Goal: Information Seeking & Learning: Check status

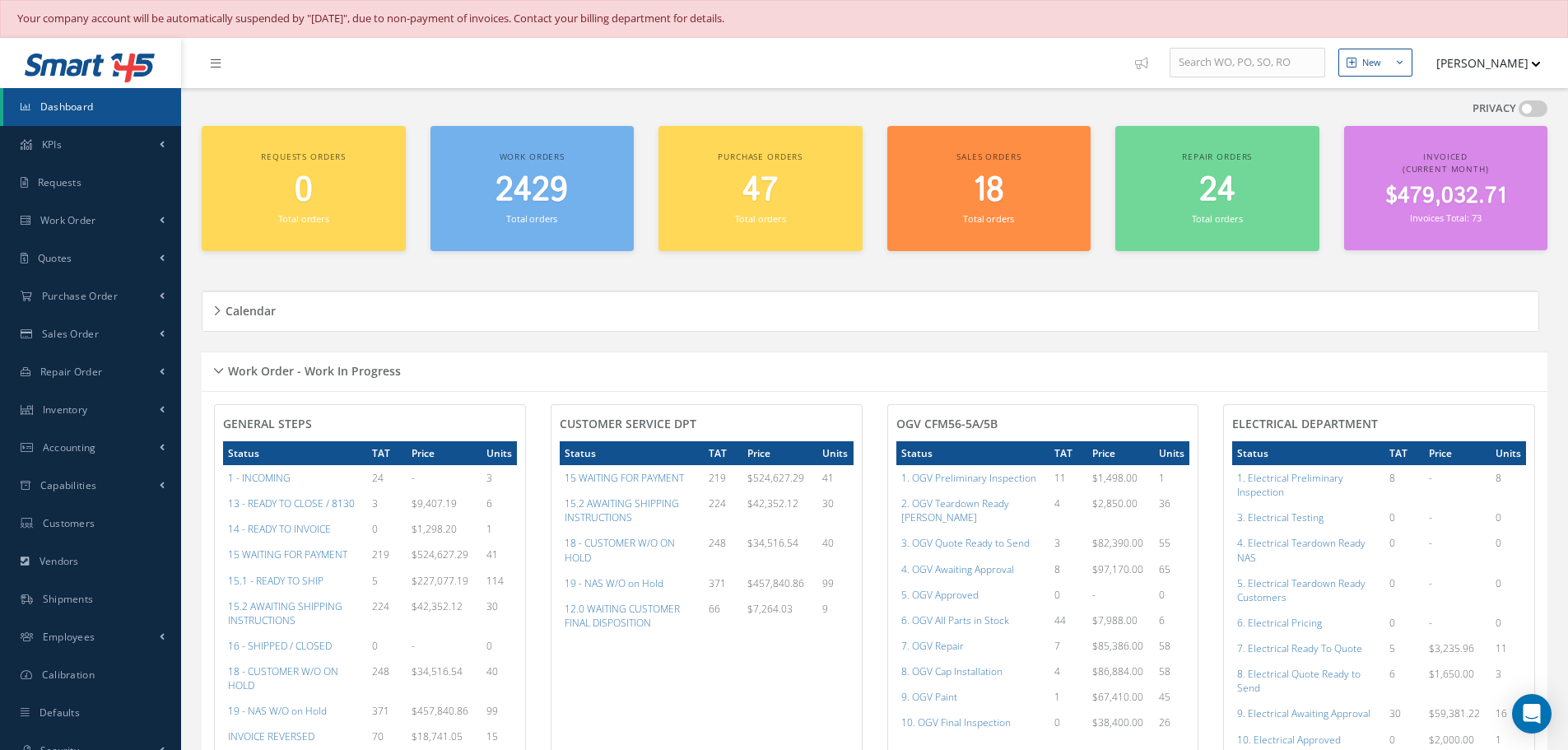
scroll to position [498, 0]
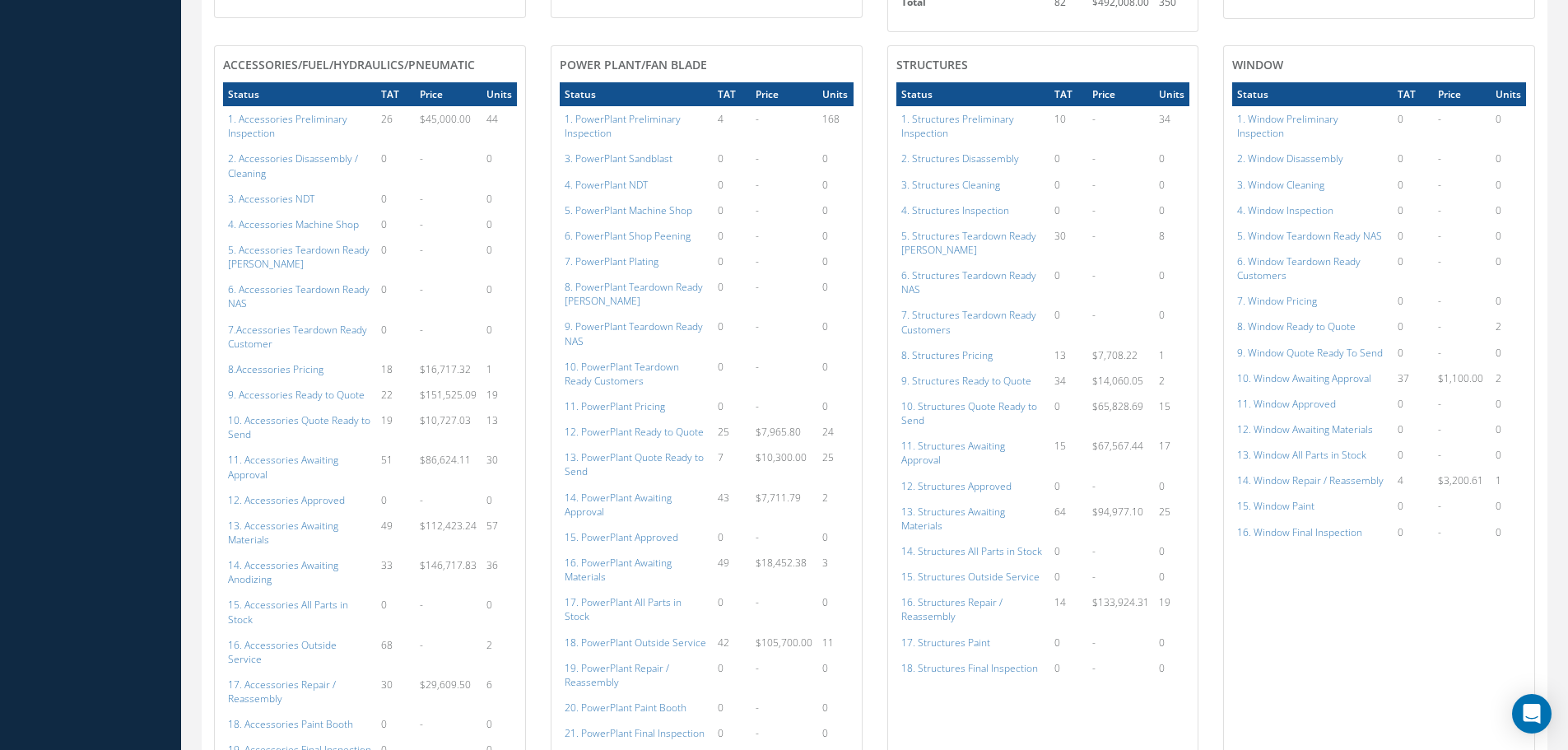
scroll to position [992, 0]
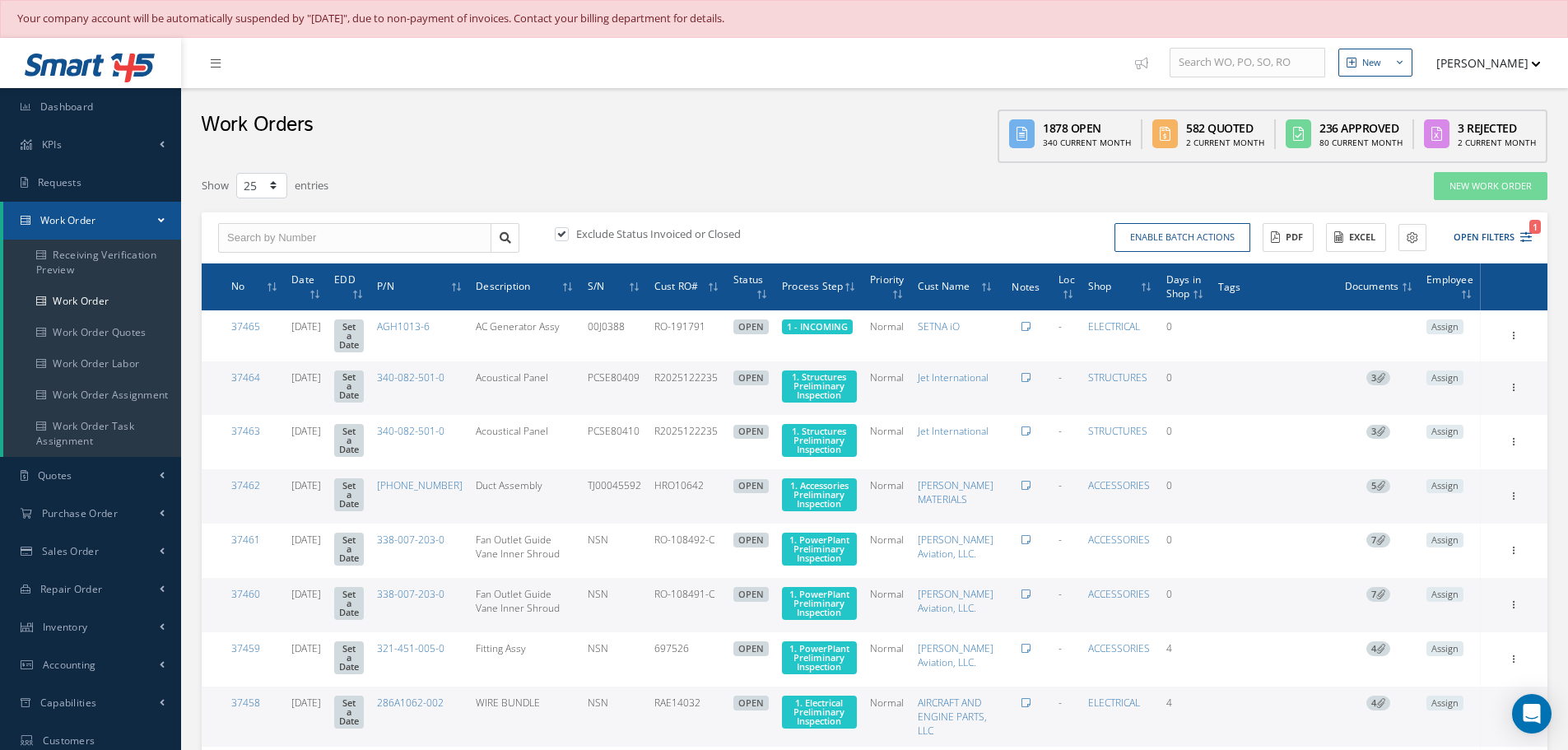
select select "25"
click at [296, 233] on input "text" at bounding box center [355, 237] width 273 height 30
type input "35746"
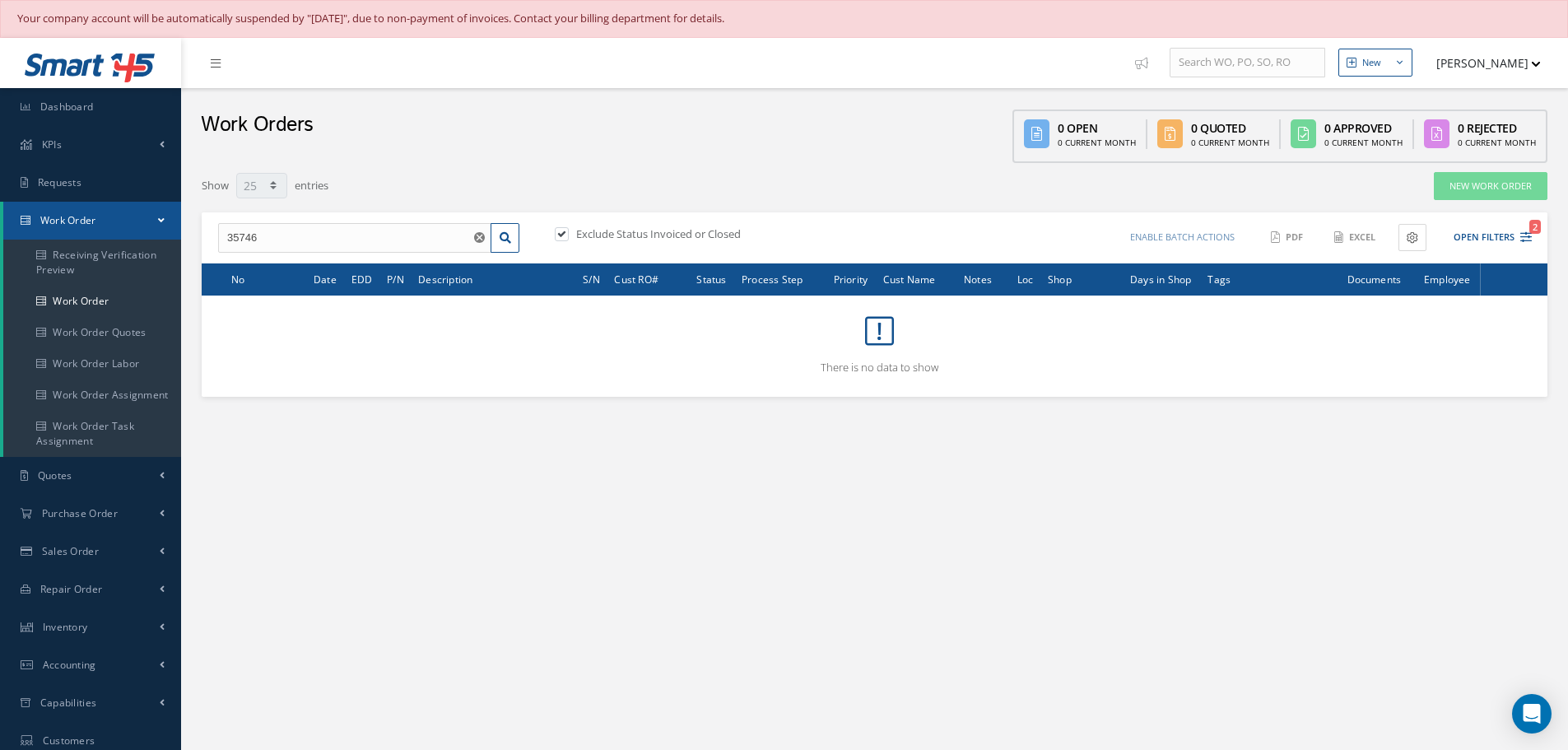
click at [568, 232] on label at bounding box center [570, 233] width 4 height 14
click at [566, 232] on input "checkbox" at bounding box center [560, 235] width 11 height 11
checkbox input "false"
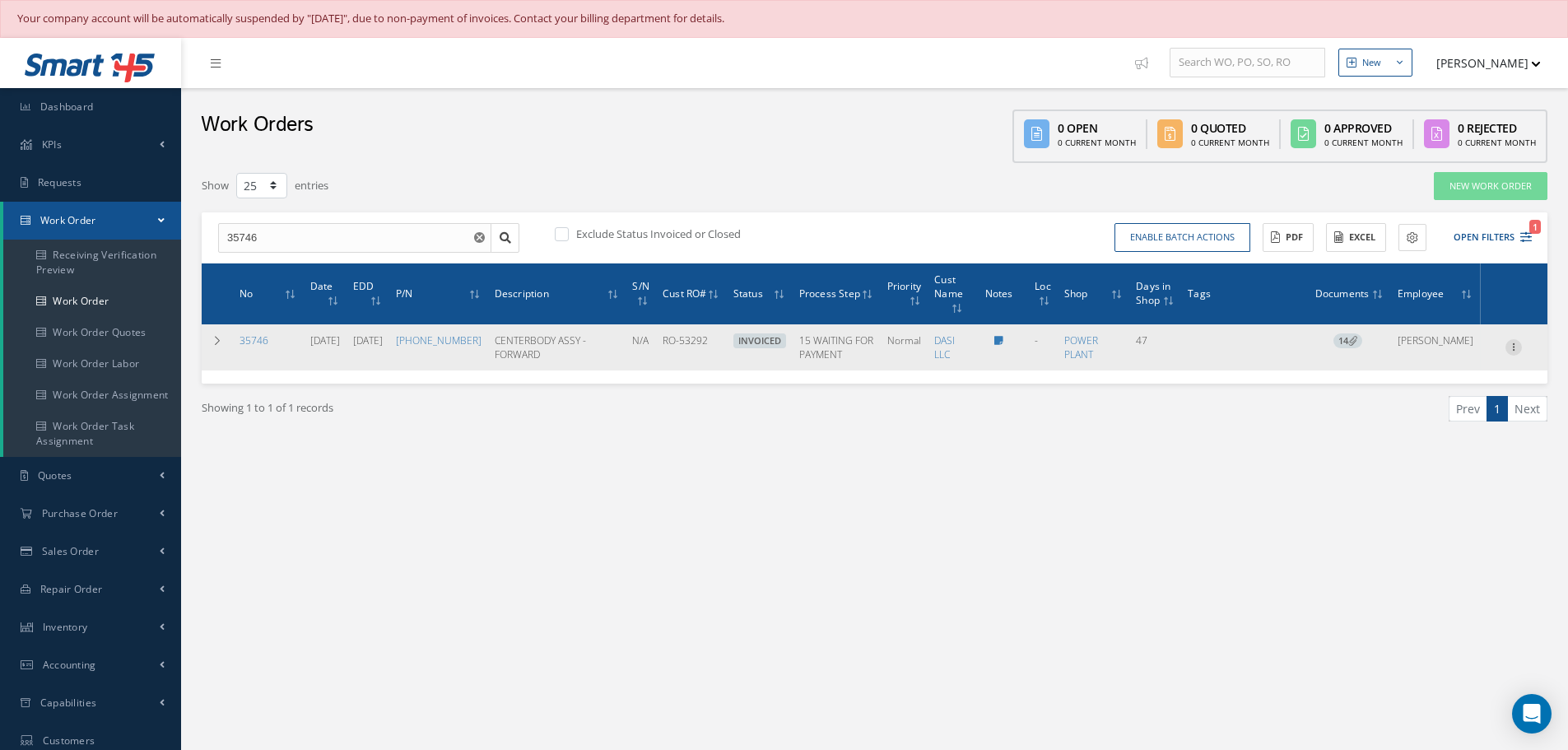
click at [1515, 352] on icon at bounding box center [1513, 346] width 16 height 13
click at [1427, 383] on link "Edit" at bounding box center [1437, 379] width 130 height 21
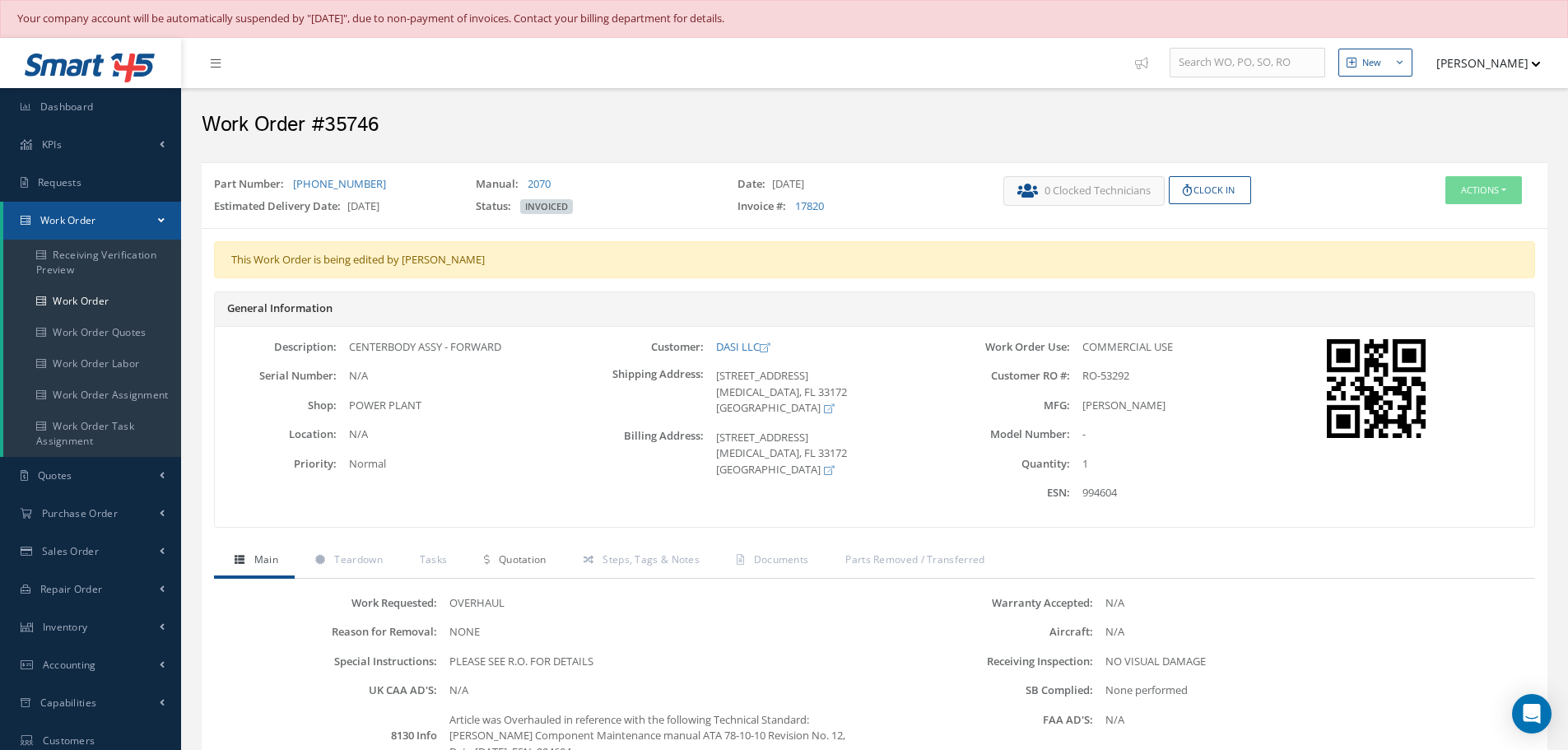
click at [529, 557] on link "Quotation" at bounding box center [512, 561] width 99 height 35
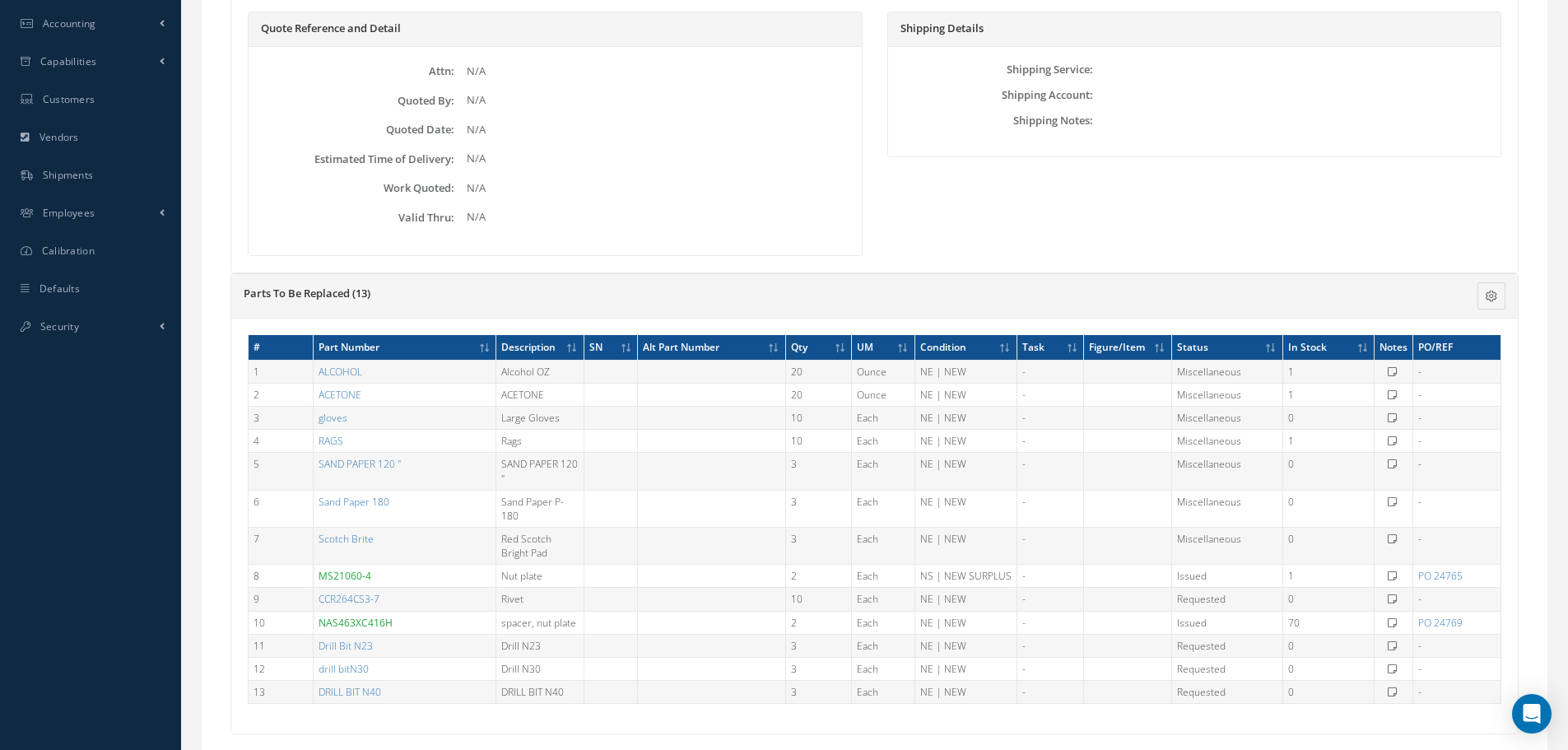
scroll to position [743, 0]
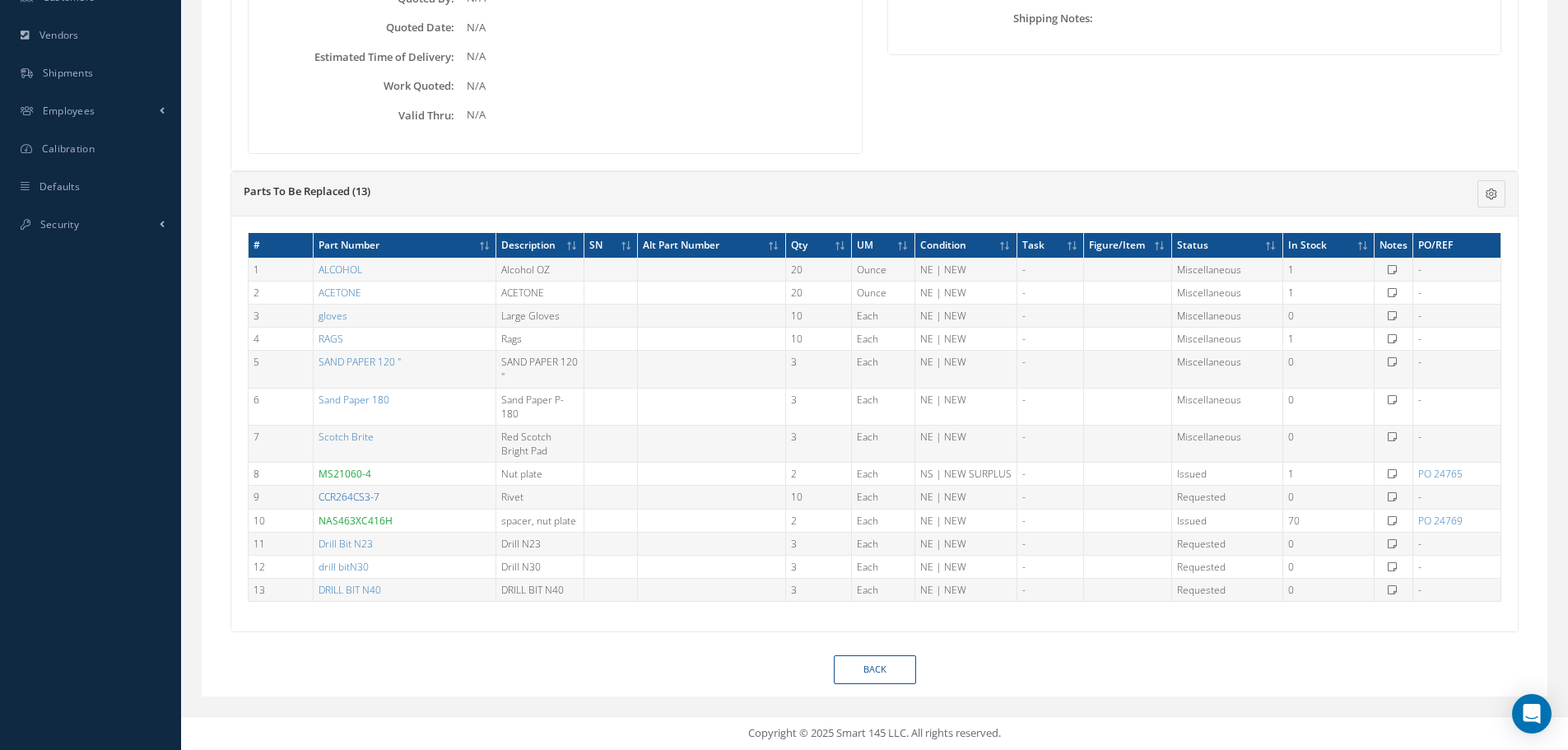
click at [353, 499] on link "CCR264CS3-7" at bounding box center [349, 496] width 61 height 14
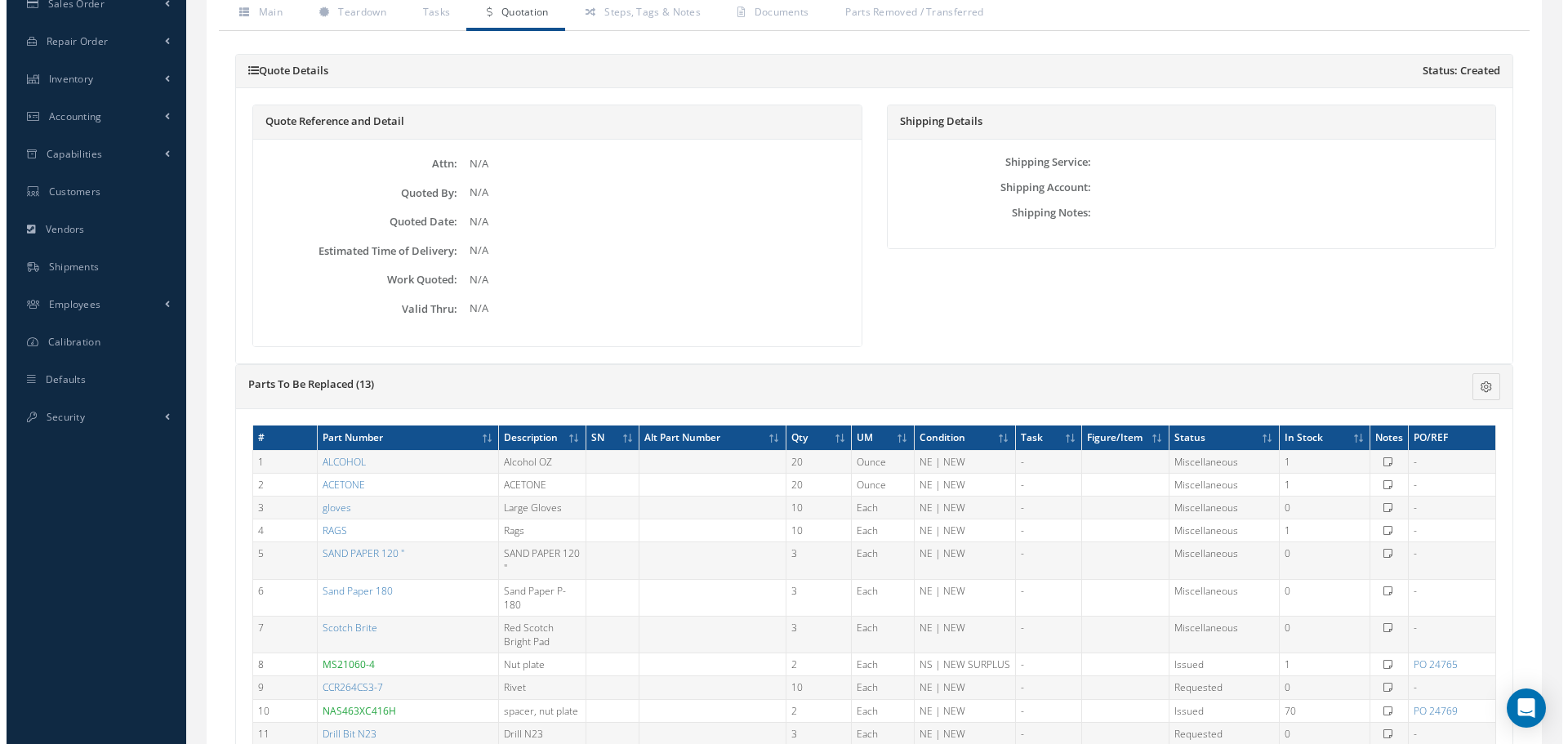
scroll to position [329, 0]
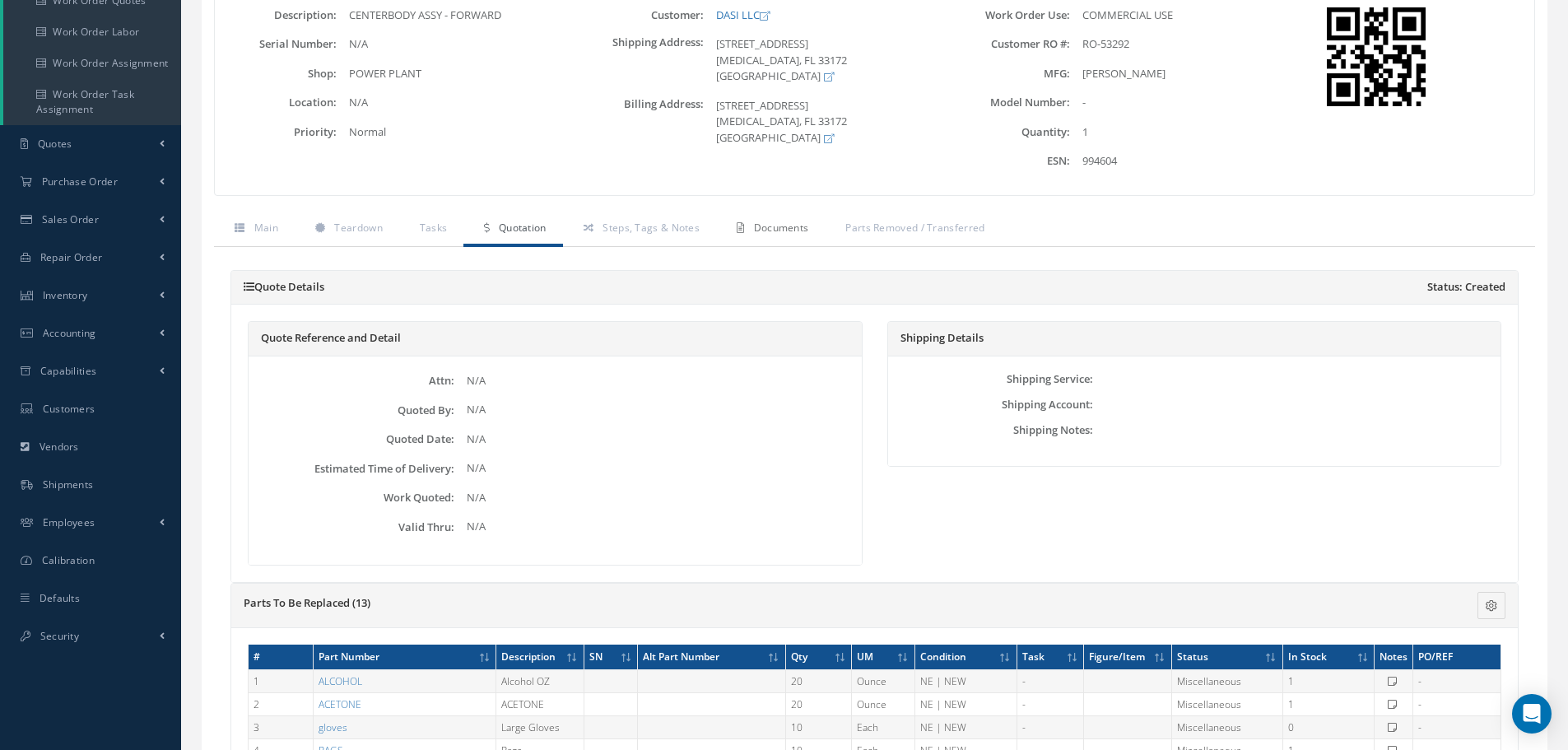
drag, startPoint x: 790, startPoint y: 227, endPoint x: 799, endPoint y: 224, distance: 9.5
click at [799, 224] on span "Documents" at bounding box center [781, 228] width 55 height 14
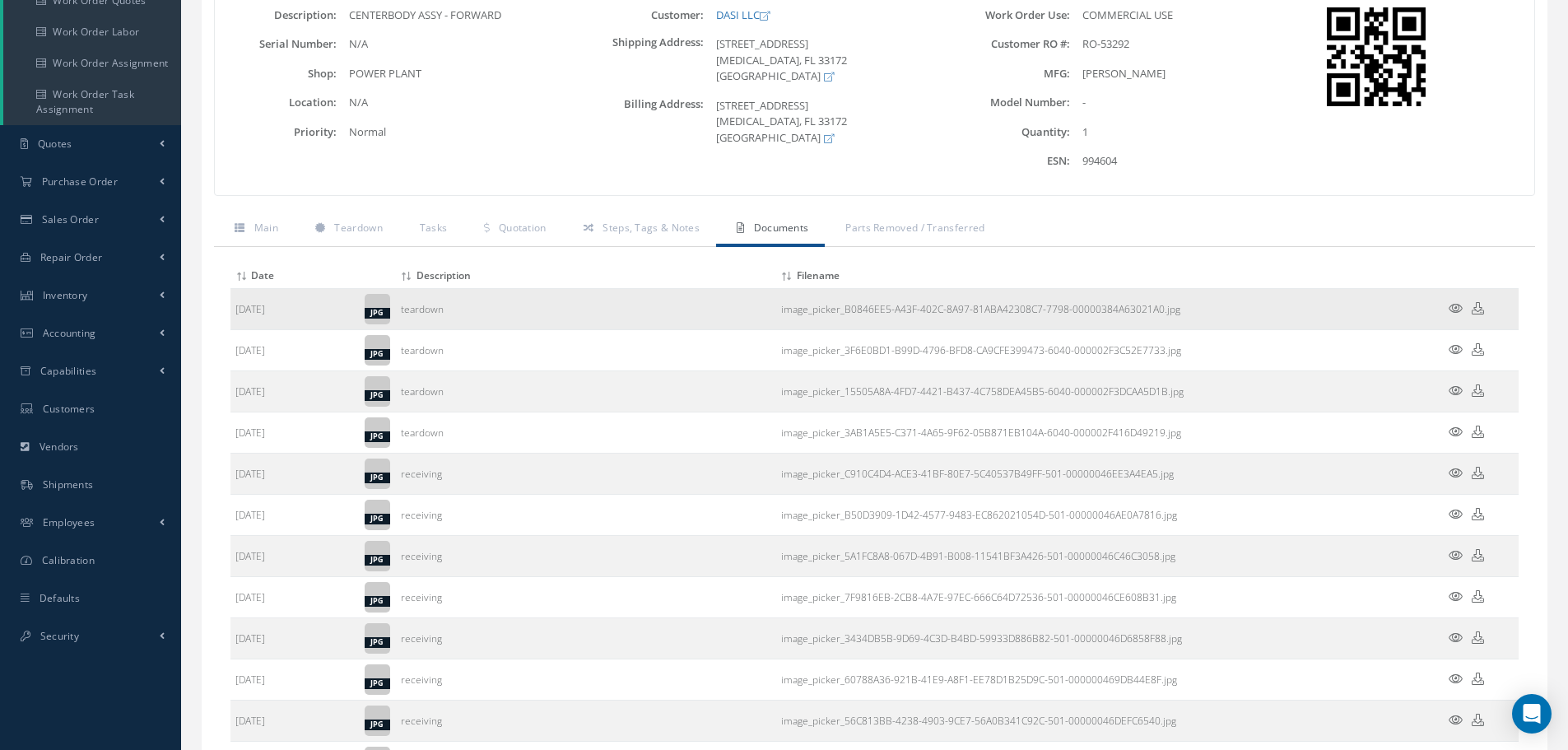
click at [1461, 308] on icon at bounding box center [1456, 307] width 14 height 12
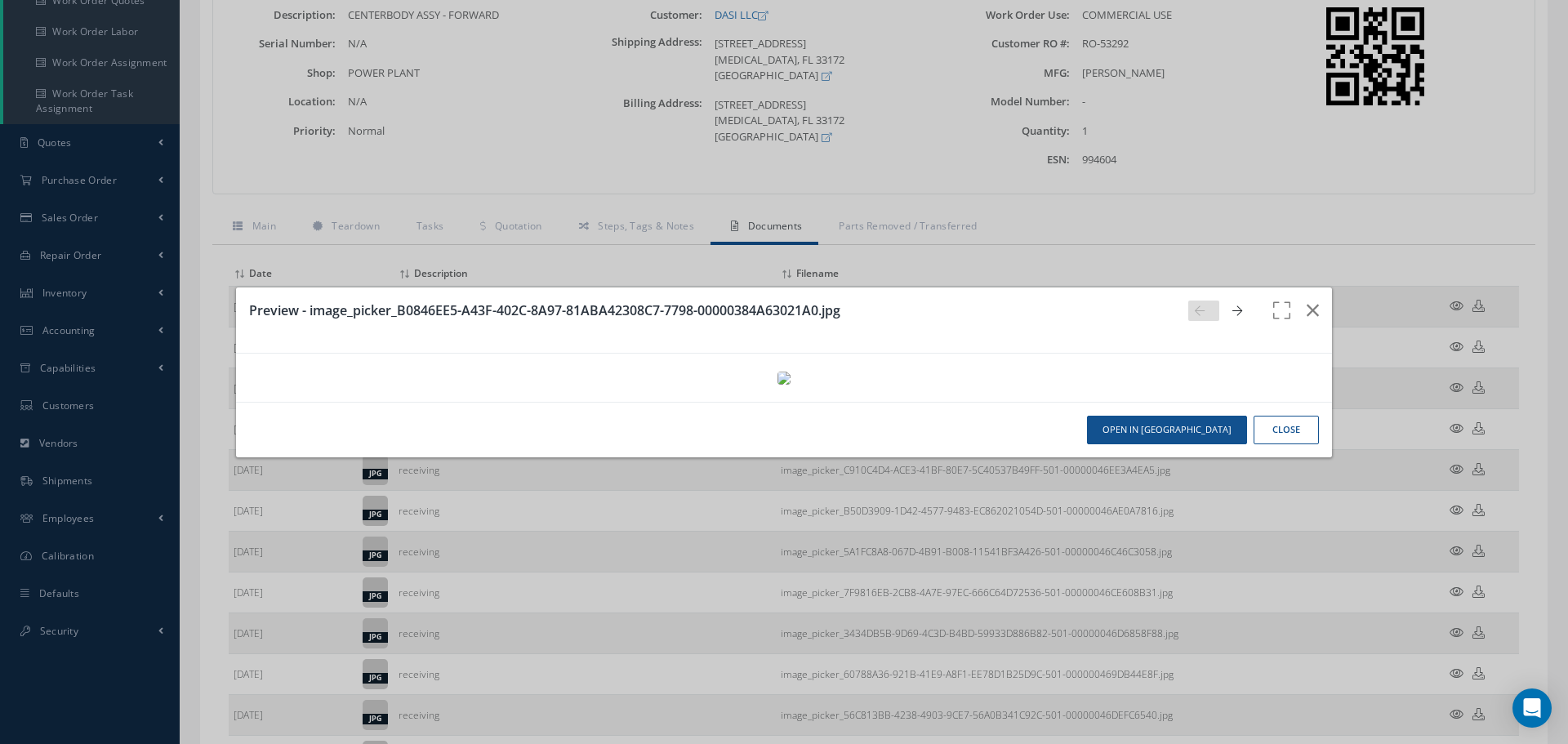
scroll to position [0, 0]
click at [1232, 305] on icon at bounding box center [1237, 311] width 10 height 11
drag, startPoint x: 1228, startPoint y: 49, endPoint x: 1228, endPoint y: 60, distance: 11.0
click at [1228, 288] on div "Preview - image_picker_3F6E0BD1-B99D-4796-BFD8-CA9CFE399473-6040-000002F3C52E77…" at bounding box center [784, 320] width 1096 height 66
click at [1235, 300] on link at bounding box center [1241, 310] width 31 height 20
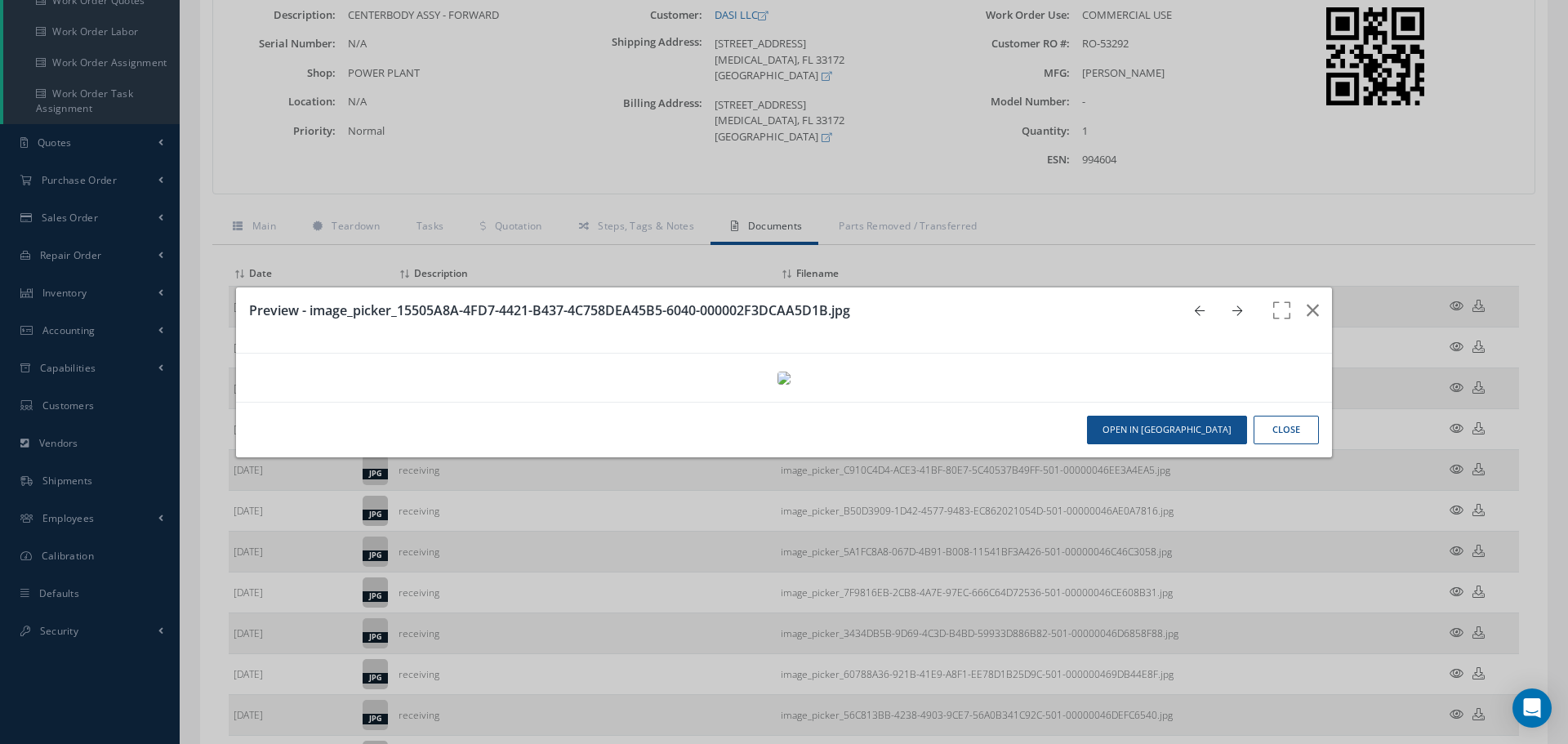
click at [1232, 305] on icon at bounding box center [1237, 311] width 10 height 11
drag, startPoint x: 1227, startPoint y: 50, endPoint x: 1230, endPoint y: 59, distance: 9.5
click at [1230, 288] on div "Preview - image_picker_C910C4D4-ACE3-41BF-80E7-5C40537B49FF-501-00000046EE3A4EA…" at bounding box center [784, 320] width 1096 height 66
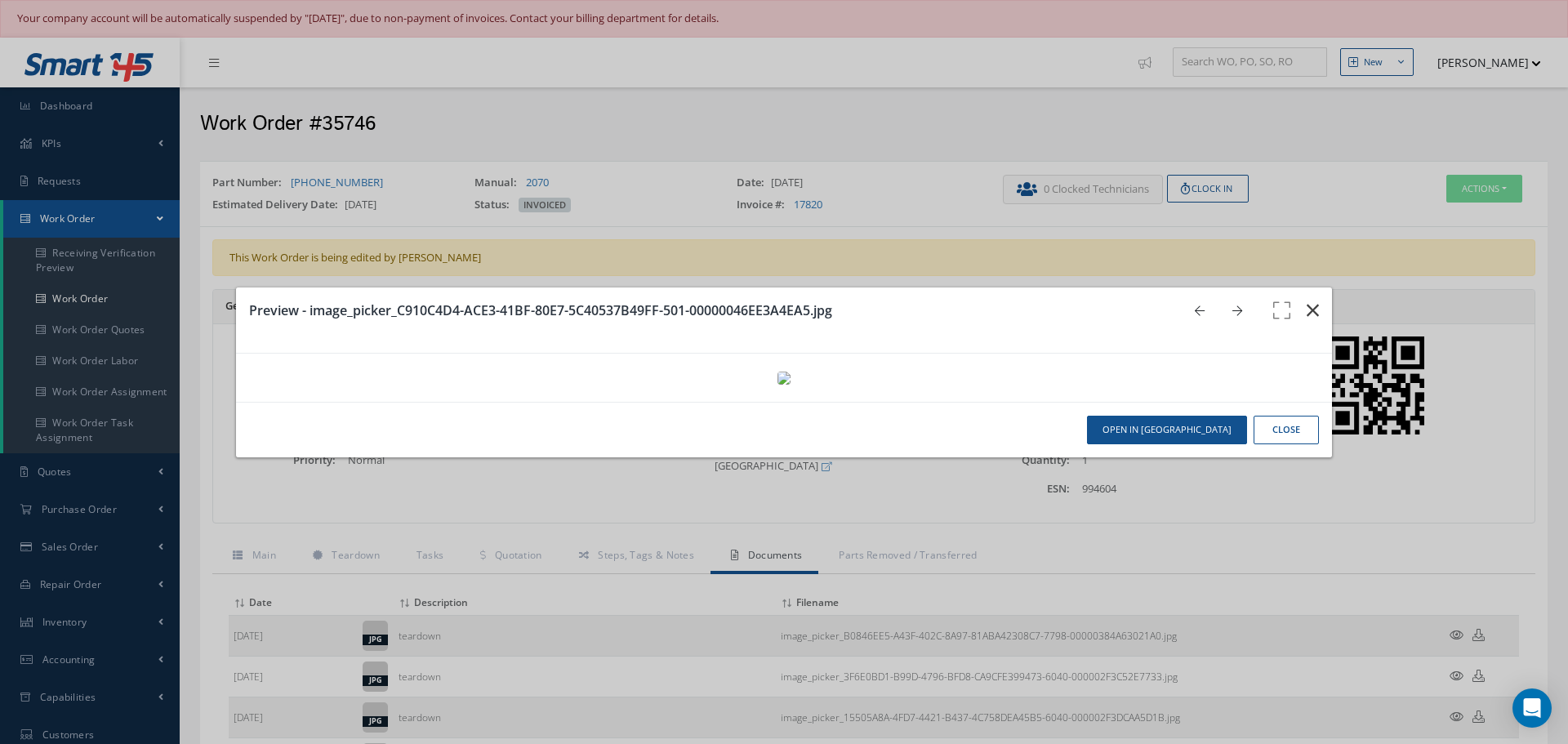
click at [1307, 300] on icon "button" at bounding box center [1313, 310] width 12 height 20
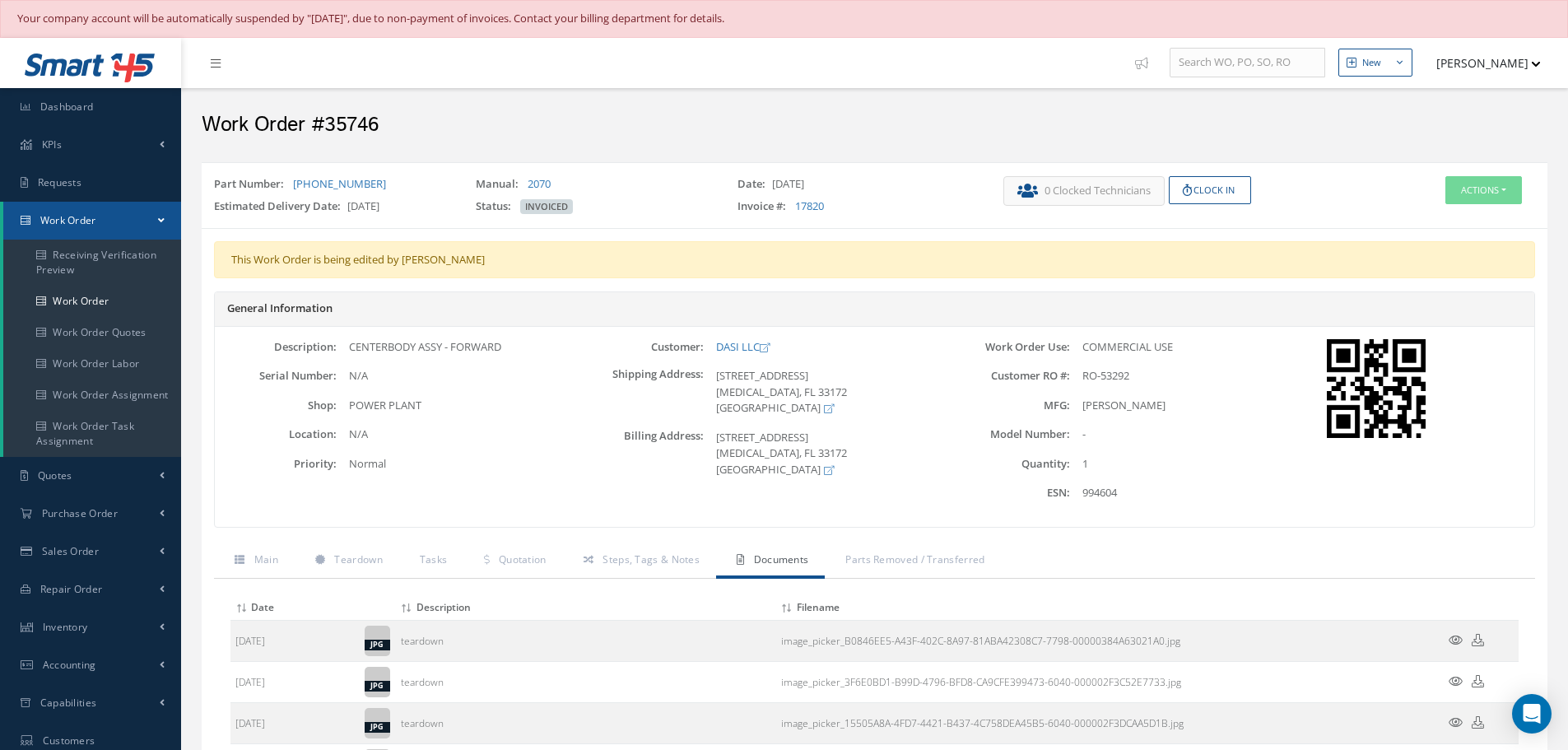
scroll to position [83, 0]
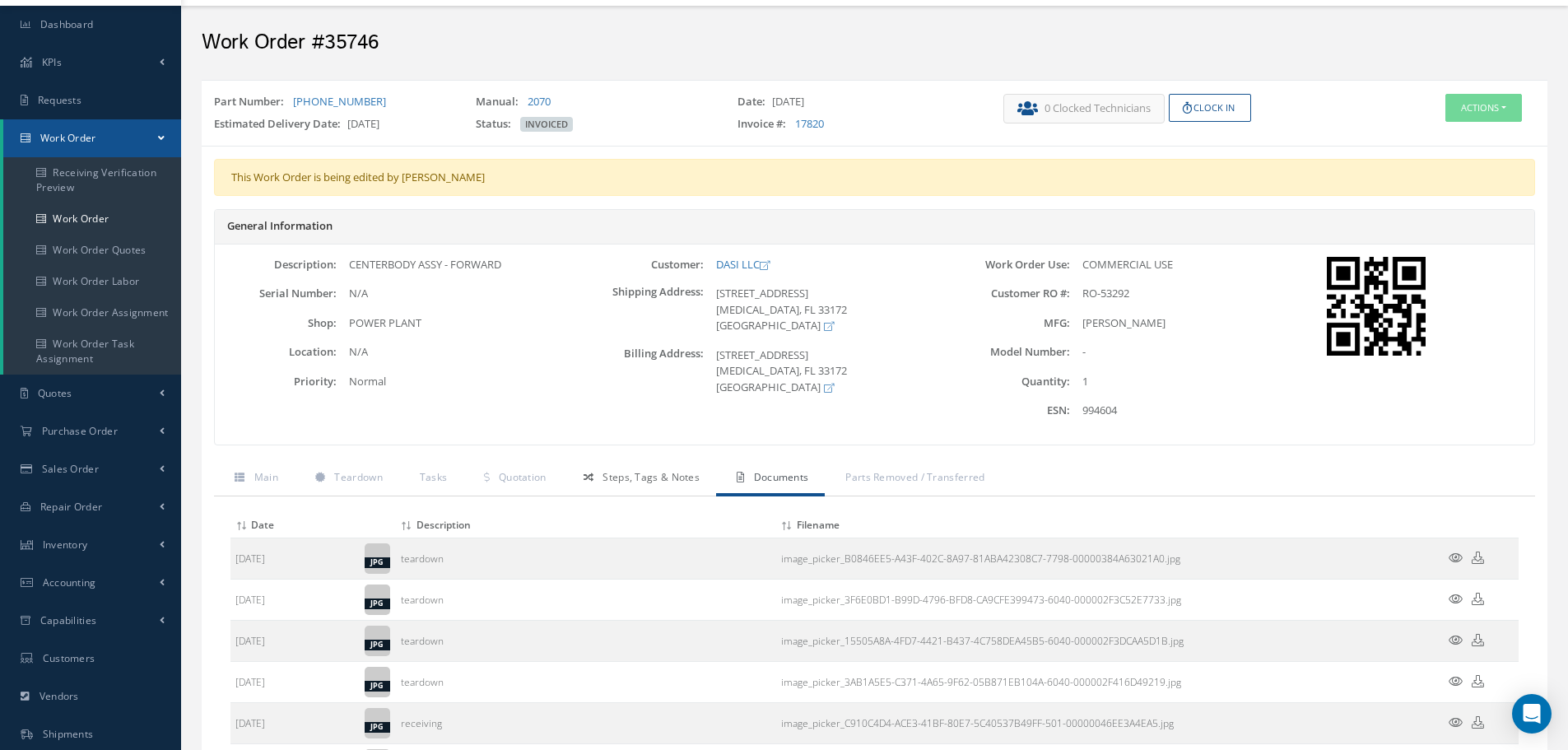
click at [642, 478] on span "Steps, Tags & Notes" at bounding box center [650, 476] width 97 height 14
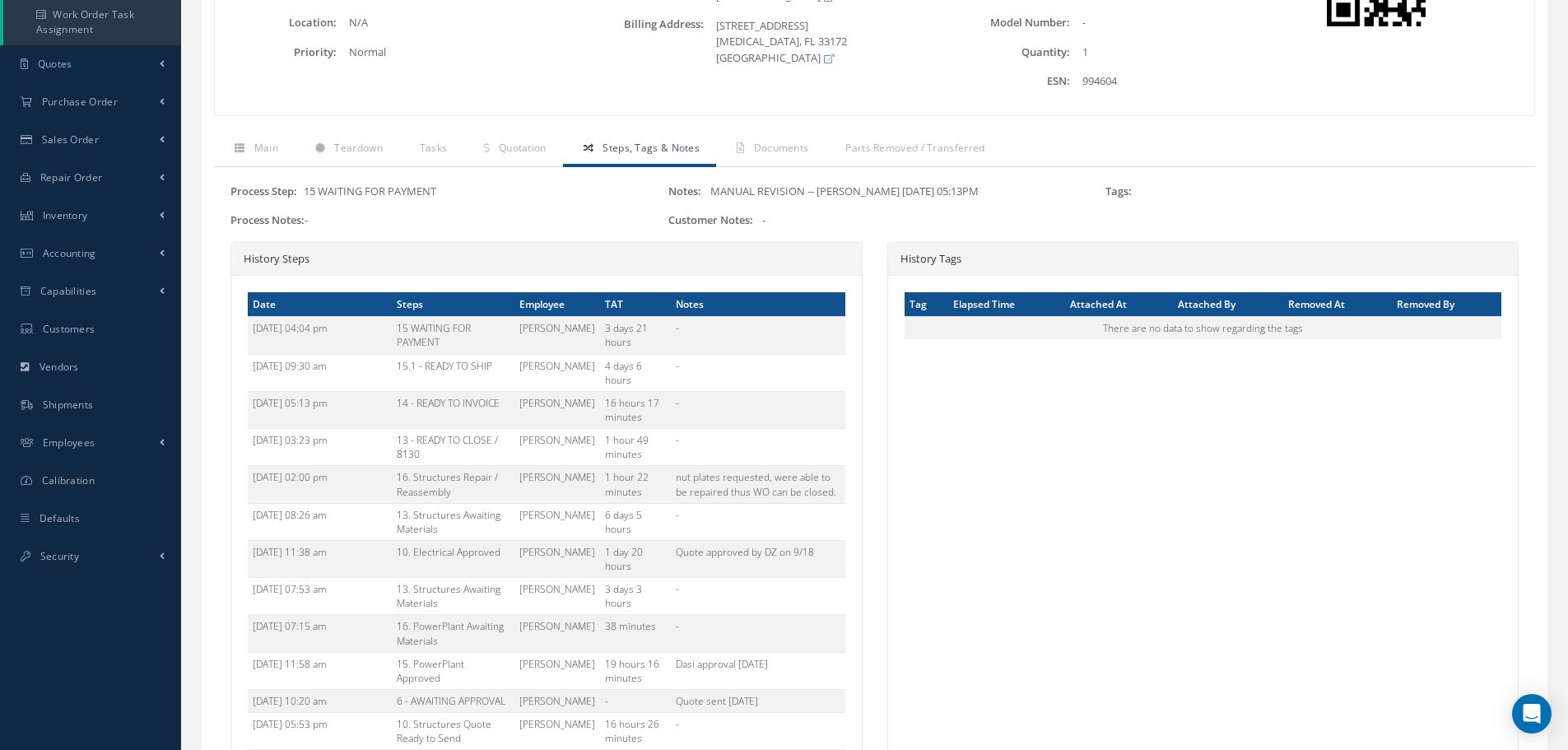
scroll to position [164, 0]
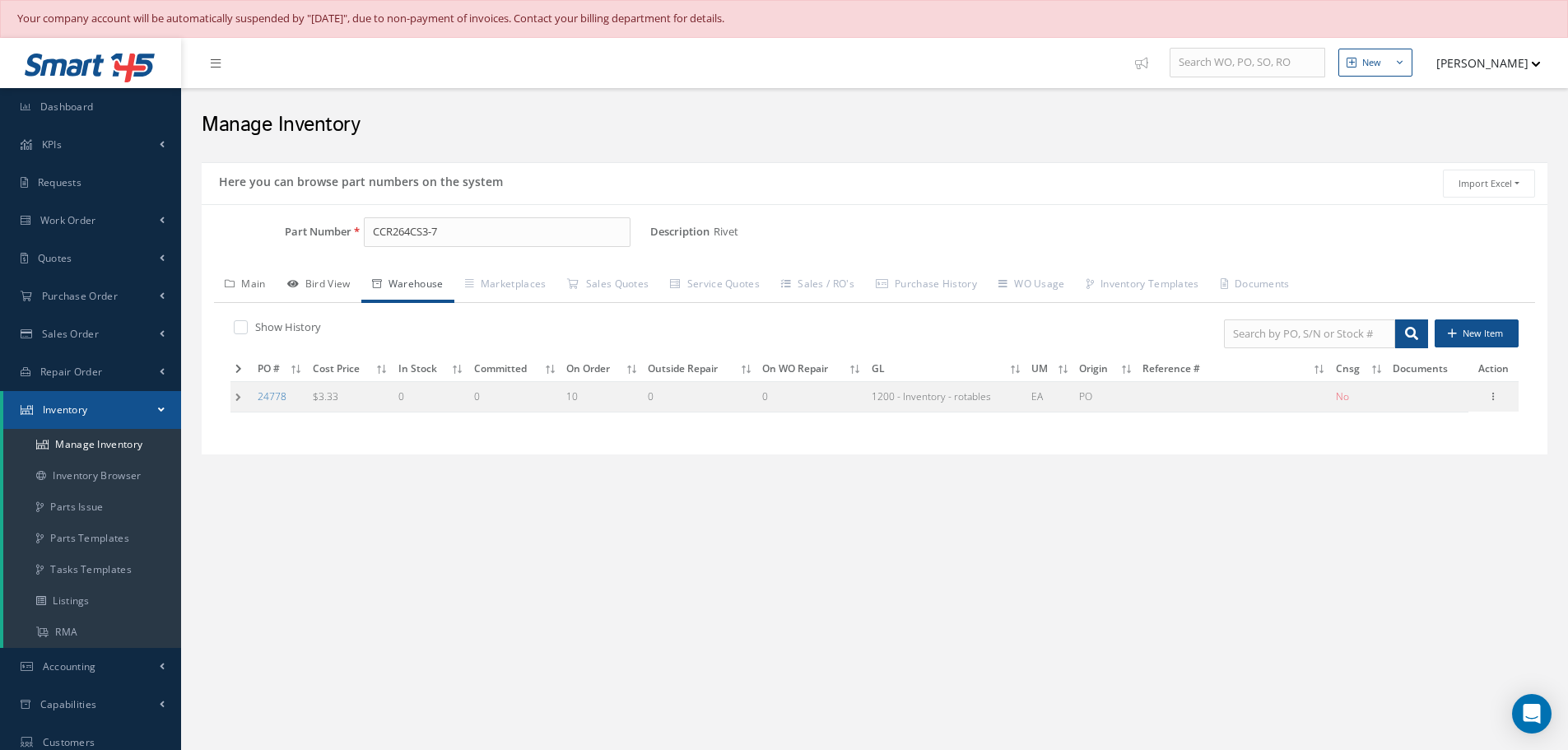
drag, startPoint x: 340, startPoint y: 293, endPoint x: 218, endPoint y: 278, distance: 122.9
click at [341, 294] on link "Bird View" at bounding box center [319, 285] width 85 height 35
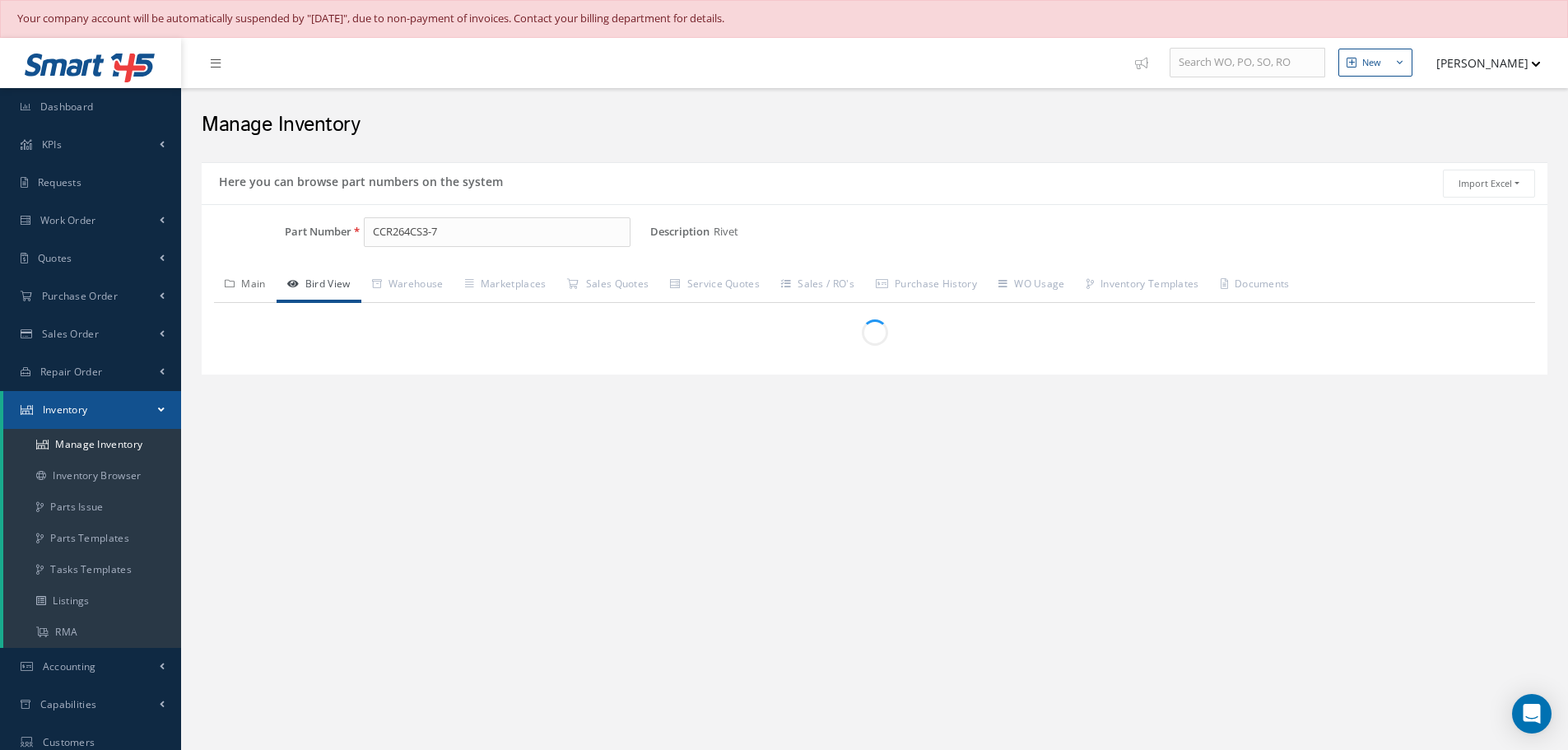
click at [284, 299] on link "Bird View" at bounding box center [319, 285] width 85 height 35
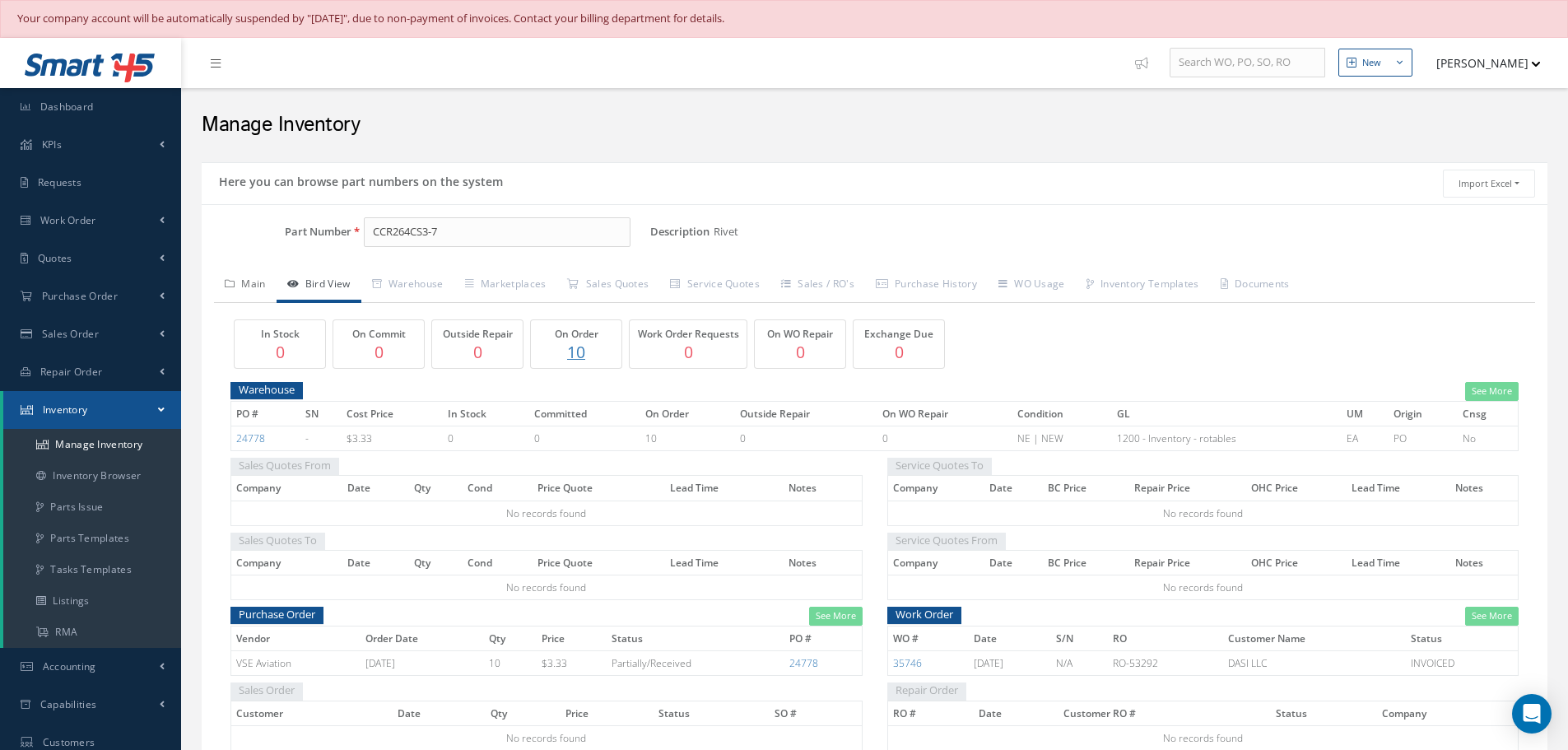
click at [257, 290] on link "Main" at bounding box center [245, 285] width 62 height 35
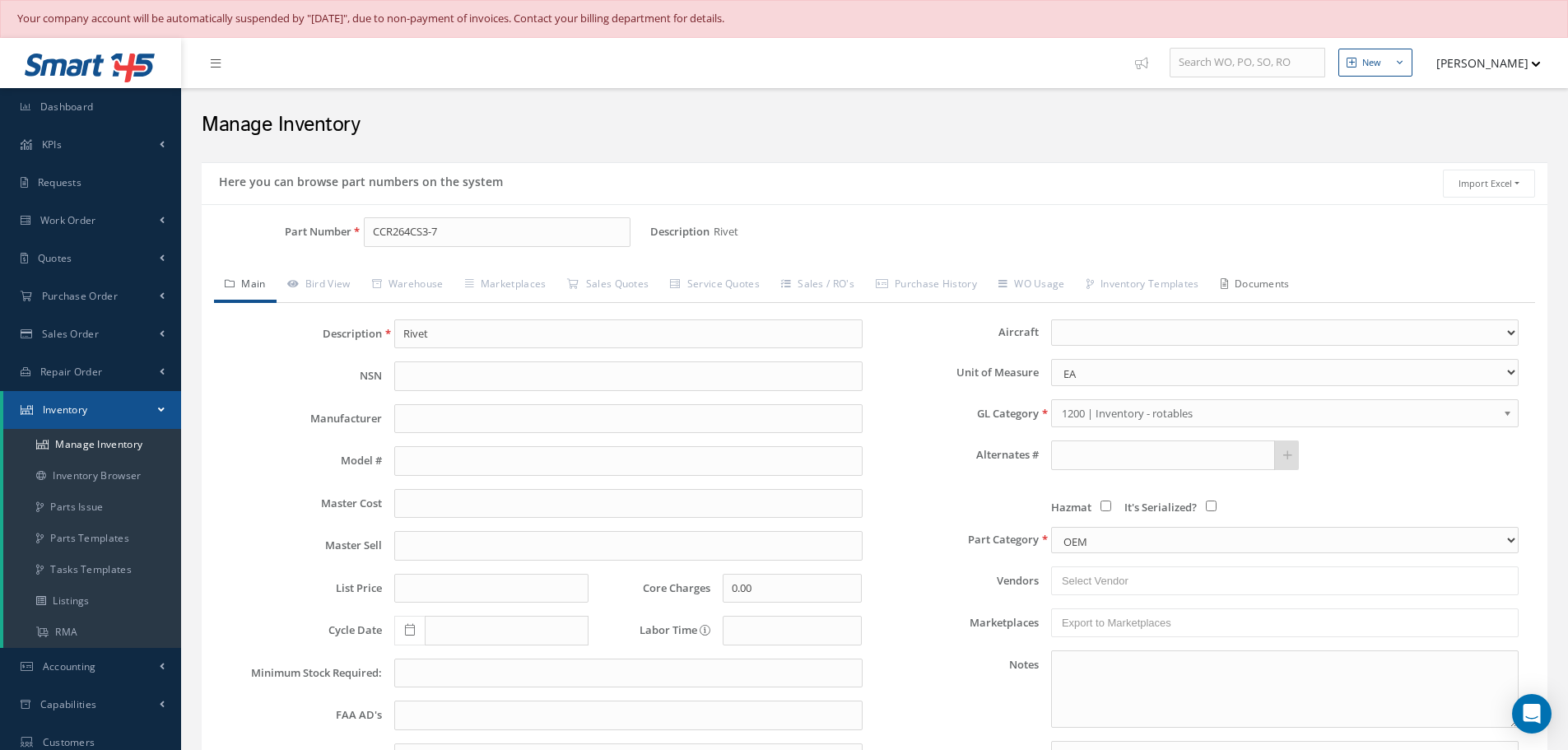
click at [1266, 278] on link "Documents" at bounding box center [1256, 285] width 90 height 35
